Goal: Task Accomplishment & Management: Complete application form

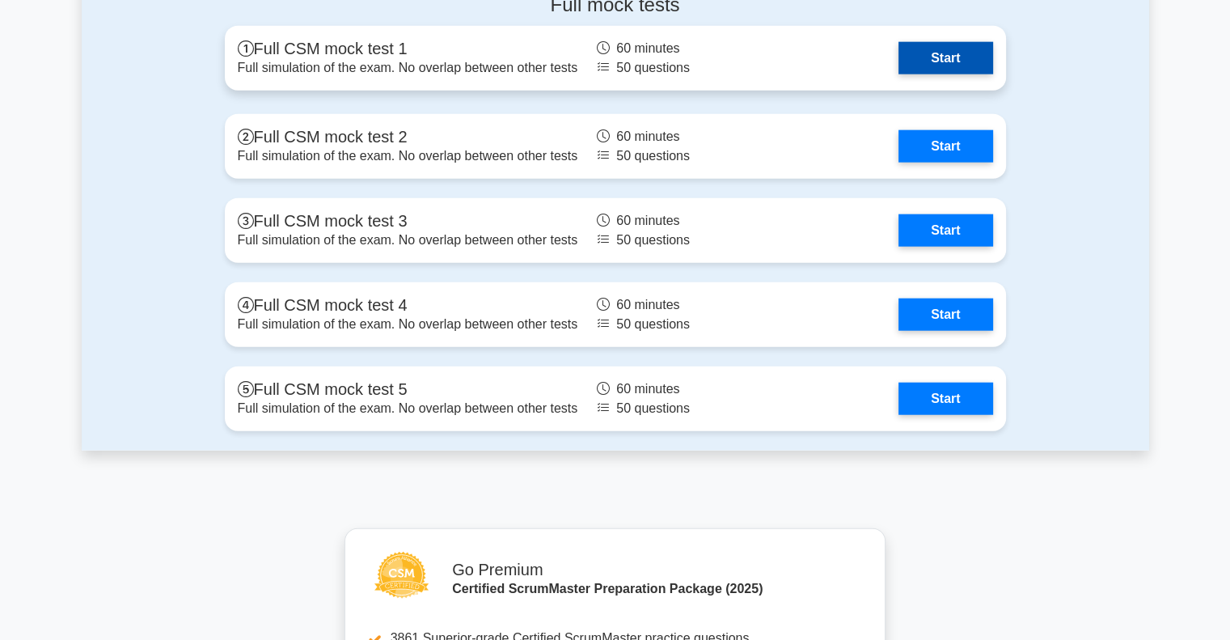
scroll to position [3720, 0]
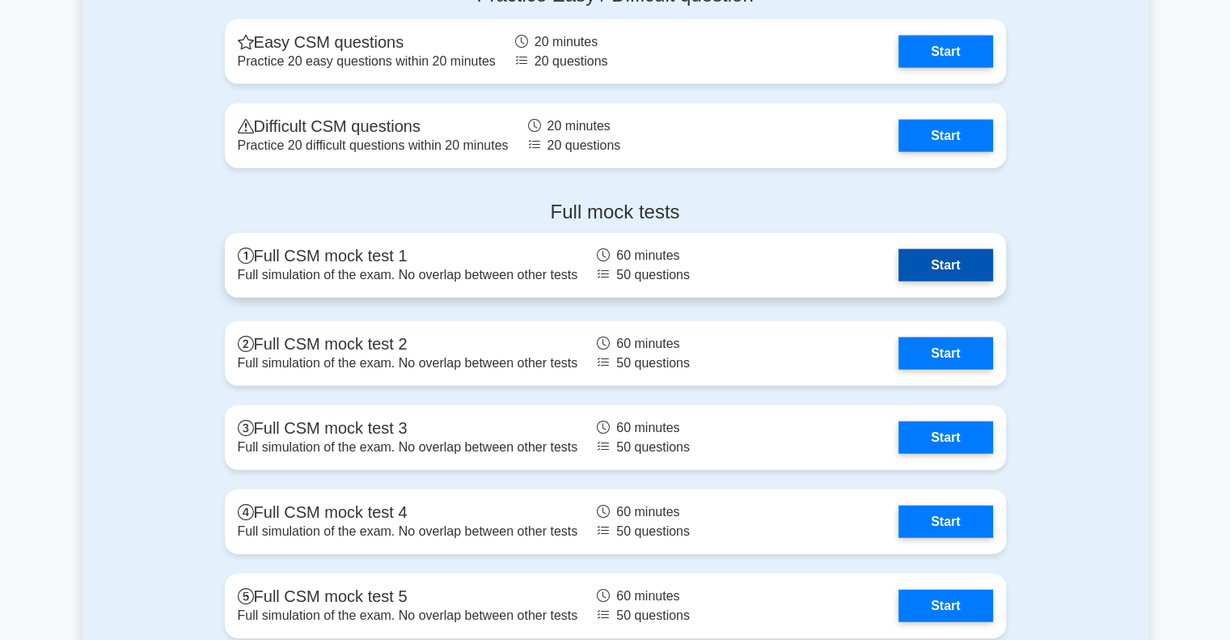
click at [933, 281] on link "Start" at bounding box center [945, 265] width 94 height 32
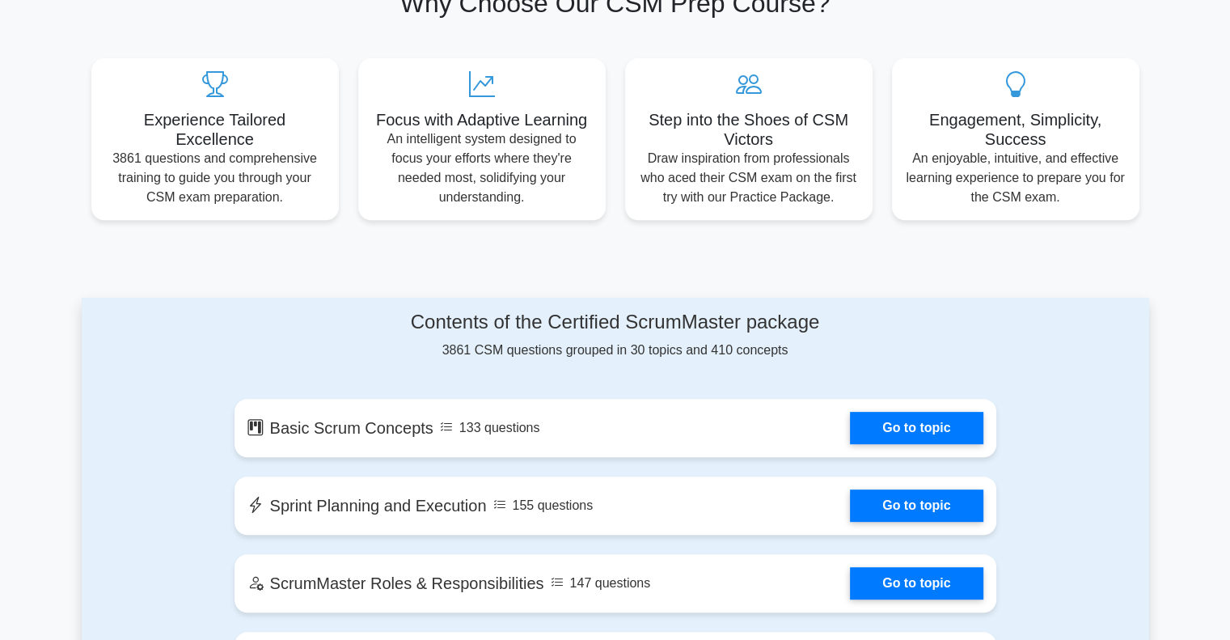
scroll to position [323, 0]
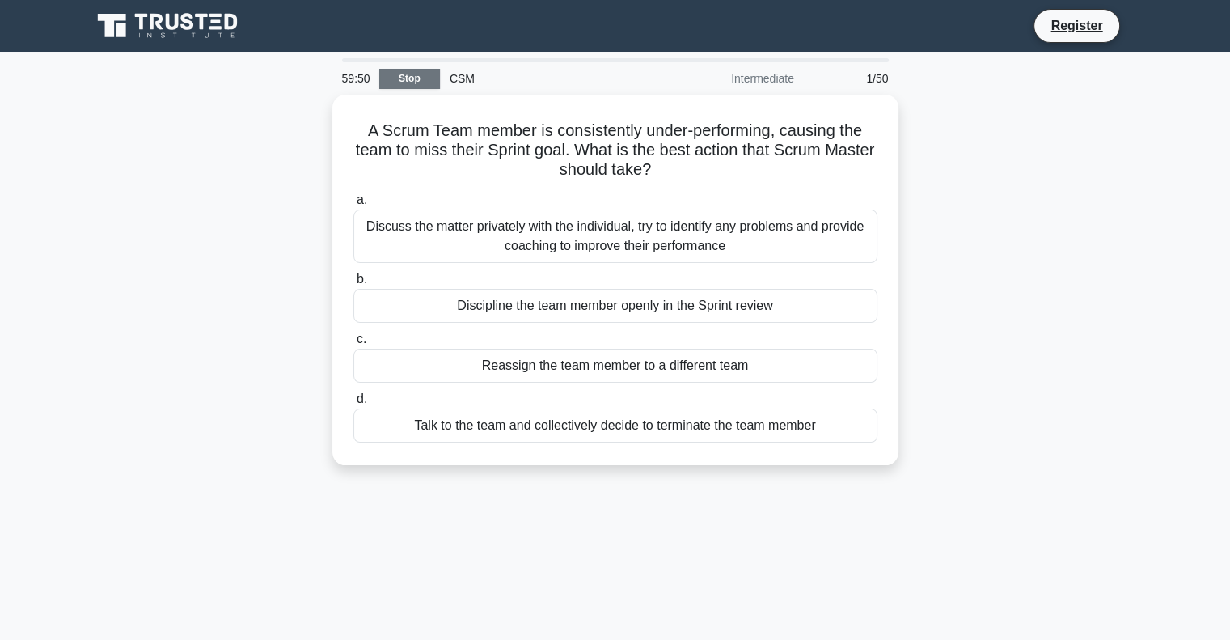
click at [396, 81] on link "Stop" at bounding box center [409, 79] width 61 height 20
